Goal: Task Accomplishment & Management: Complete application form

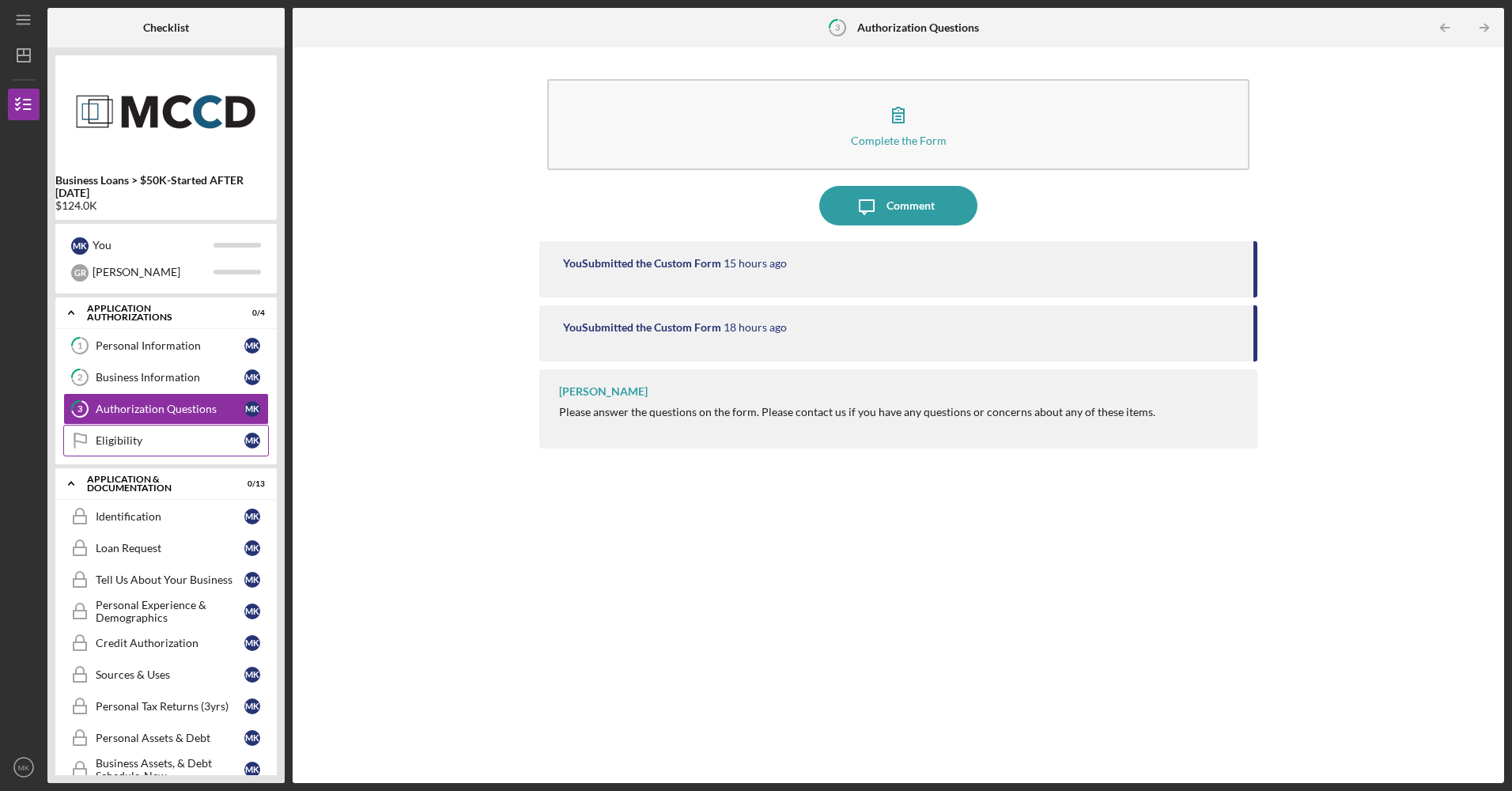
click at [135, 440] on div "Eligibility" at bounding box center [169, 440] width 148 height 12
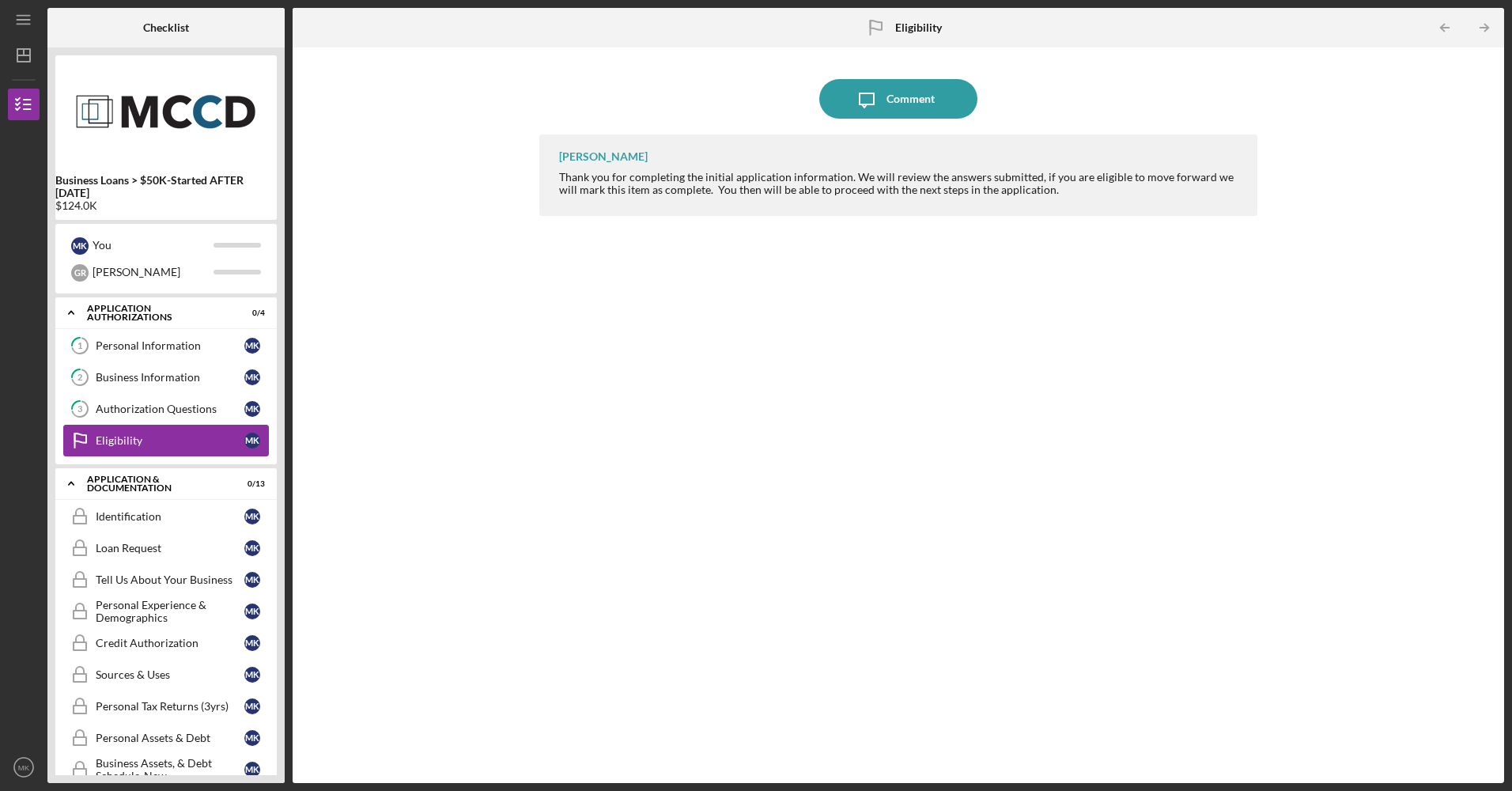
click at [135, 440] on div "Eligibility" at bounding box center [169, 440] width 148 height 12
click at [121, 516] on div "Identification" at bounding box center [169, 516] width 148 height 12
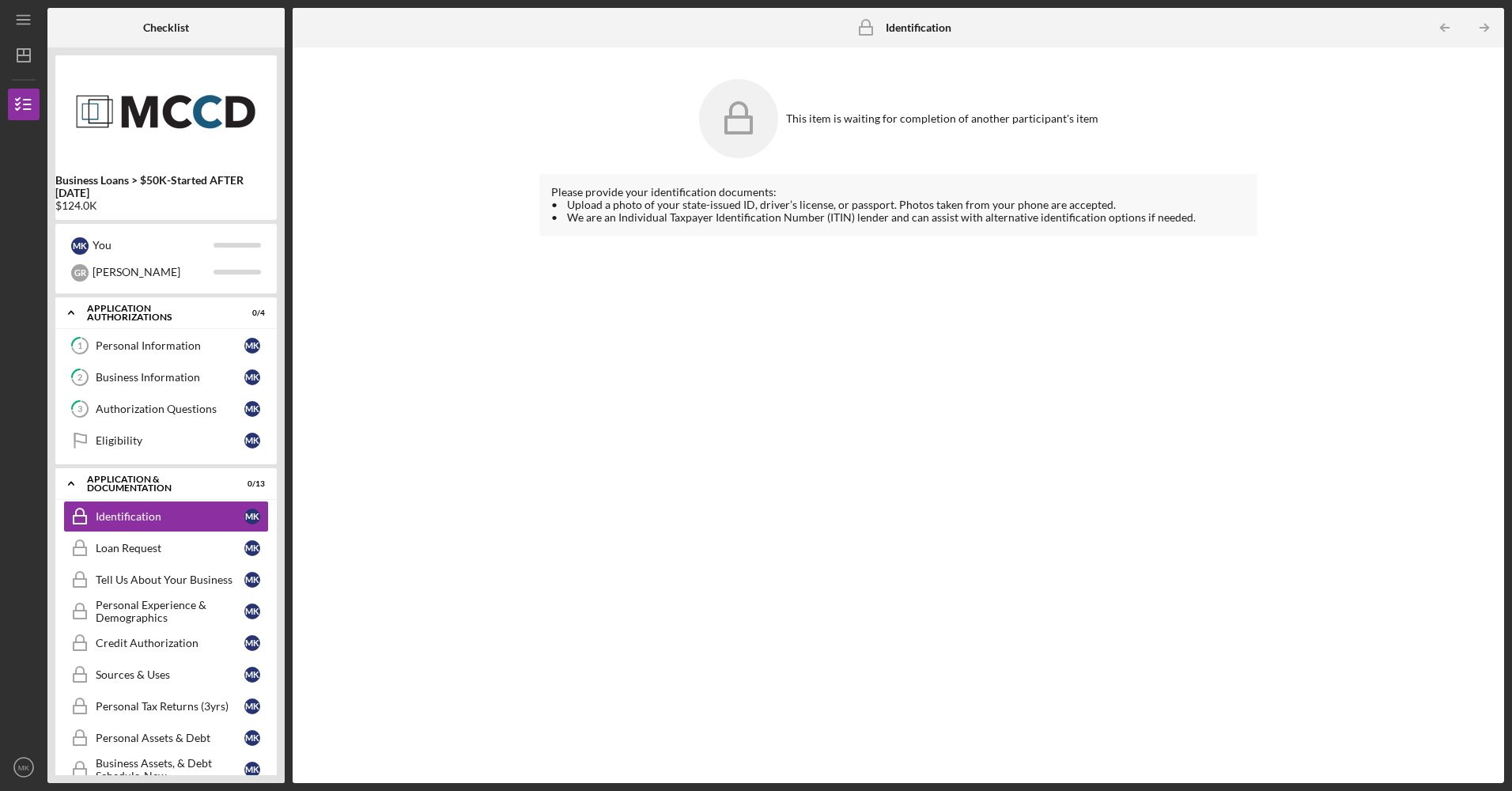
click at [746, 125] on icon at bounding box center [738, 119] width 79 height 79
click at [142, 340] on div "Personal Information" at bounding box center [169, 345] width 148 height 12
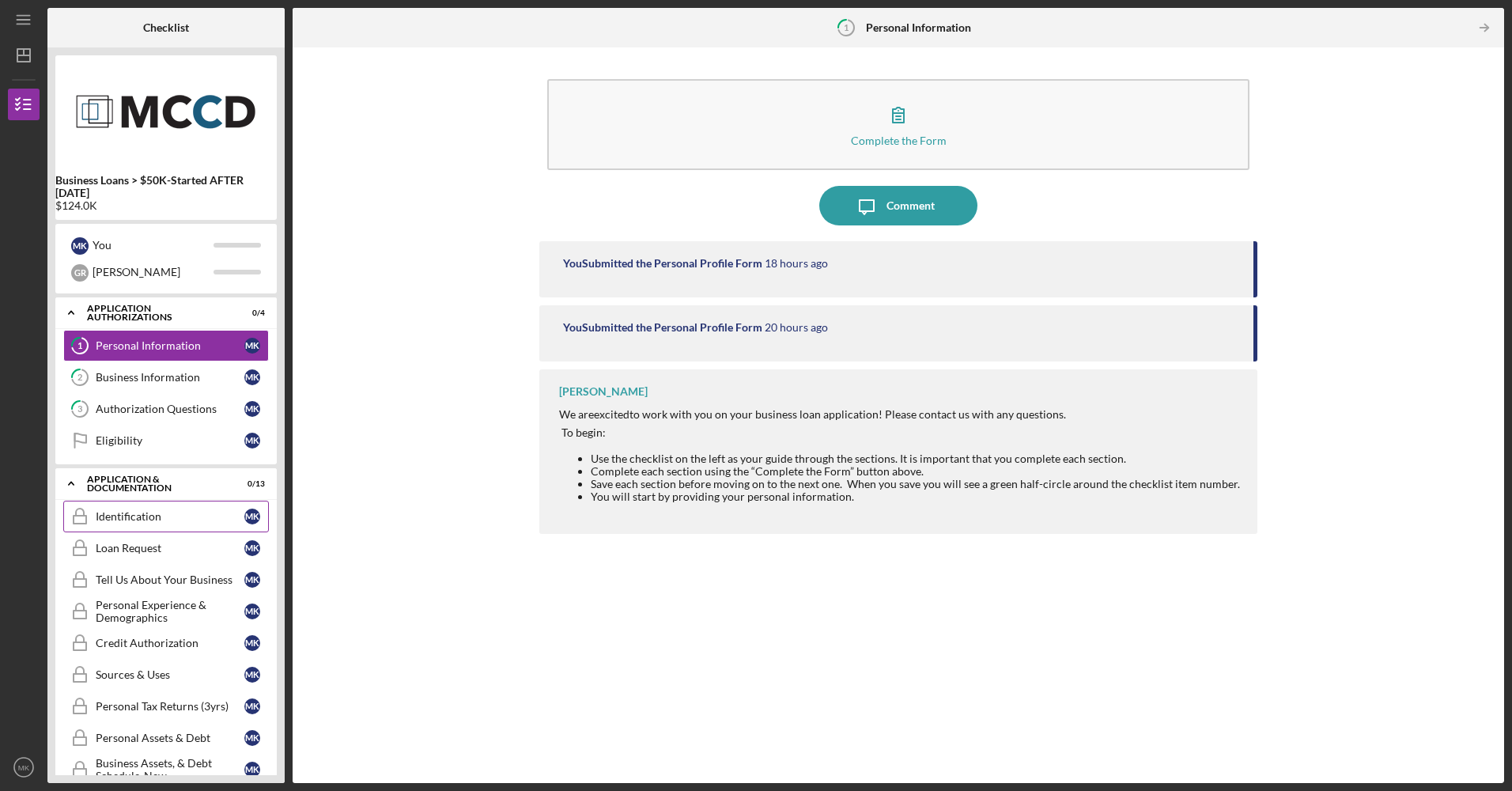
click at [198, 513] on div "Identification" at bounding box center [169, 516] width 148 height 12
